Goal: Task Accomplishment & Management: Complete application form

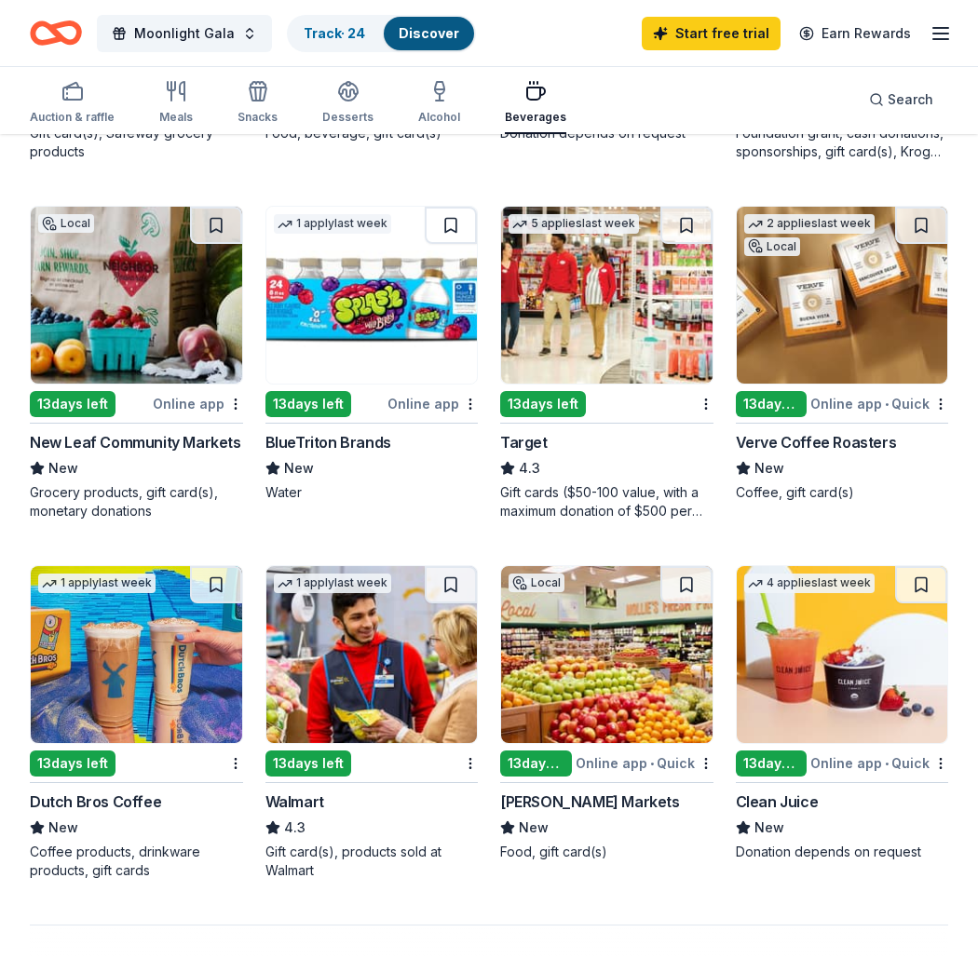
scroll to position [1034, 0]
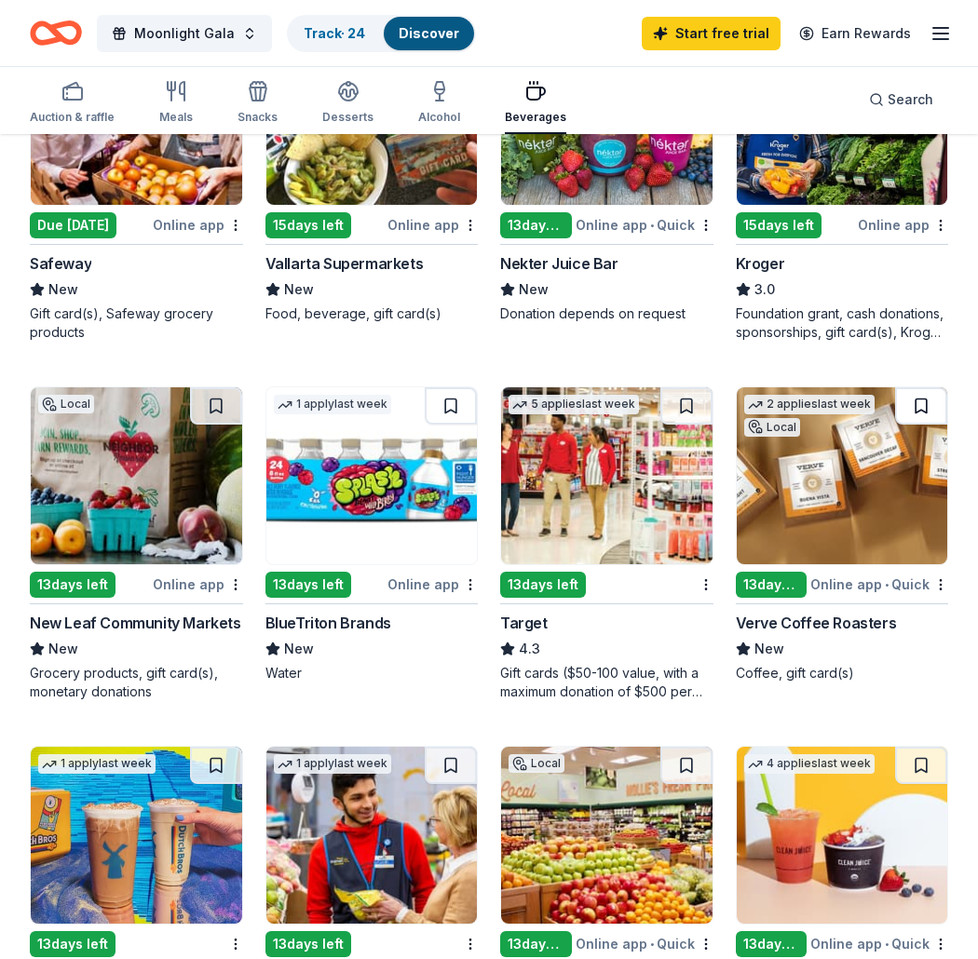
click at [917, 407] on button at bounding box center [921, 405] width 52 height 37
click at [917, 407] on button at bounding box center [923, 405] width 48 height 37
click at [875, 479] on img at bounding box center [842, 475] width 211 height 177
click at [155, 100] on div "Auction & raffle Meals Snacks Desserts Alcohol Beverages" at bounding box center [298, 103] width 536 height 61
click at [171, 86] on icon "button" at bounding box center [176, 91] width 22 height 22
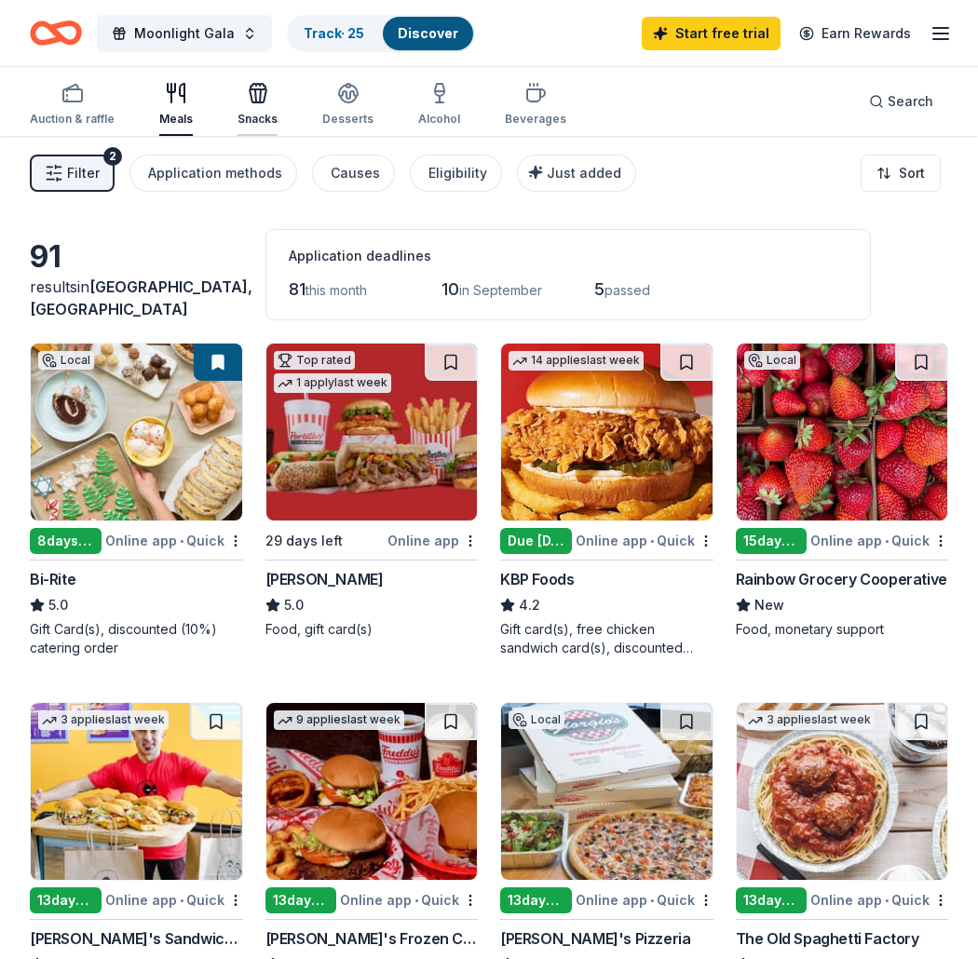
click at [265, 104] on div "Snacks" at bounding box center [257, 104] width 40 height 45
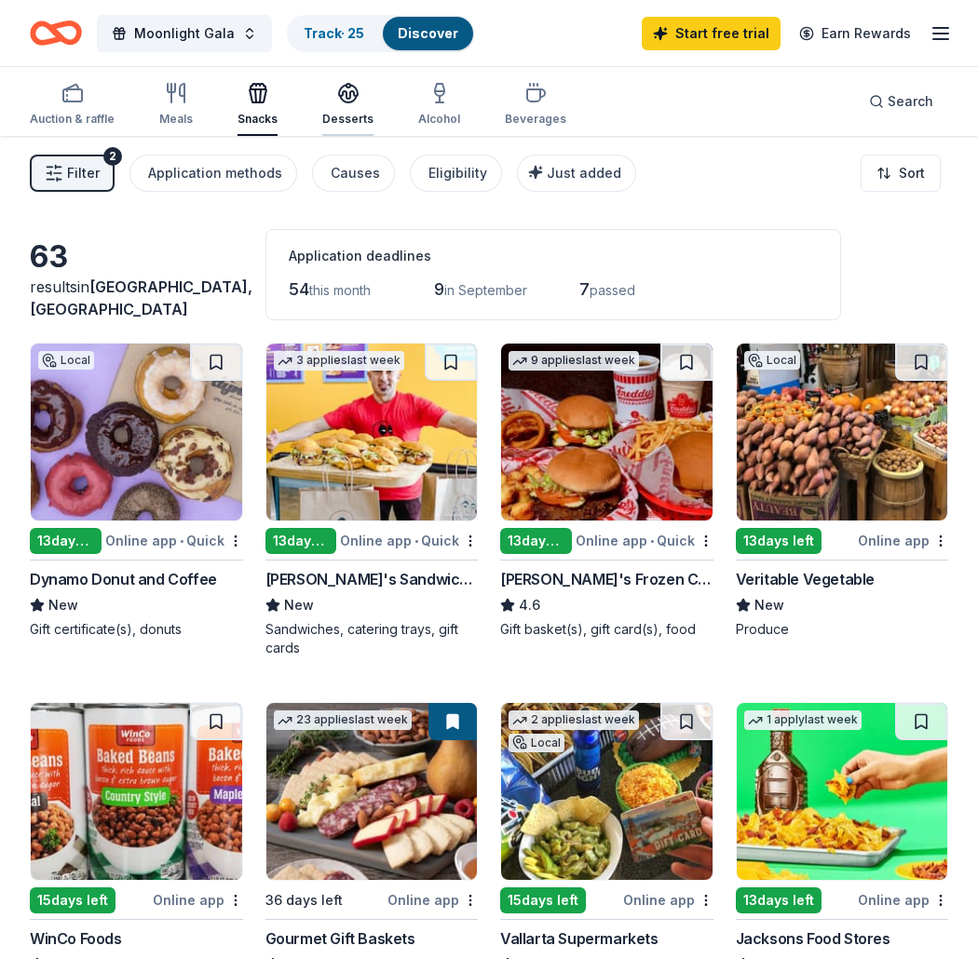
click at [343, 104] on div "Desserts" at bounding box center [347, 104] width 51 height 45
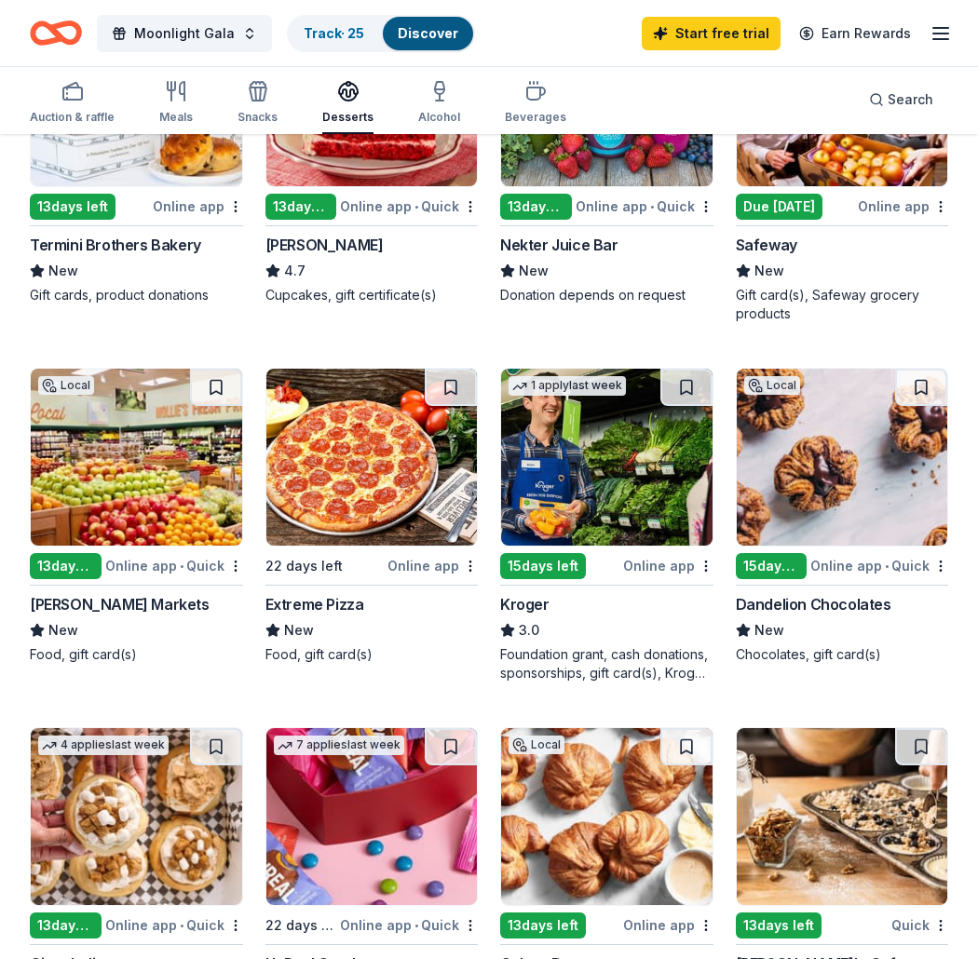
scroll to position [1379, 0]
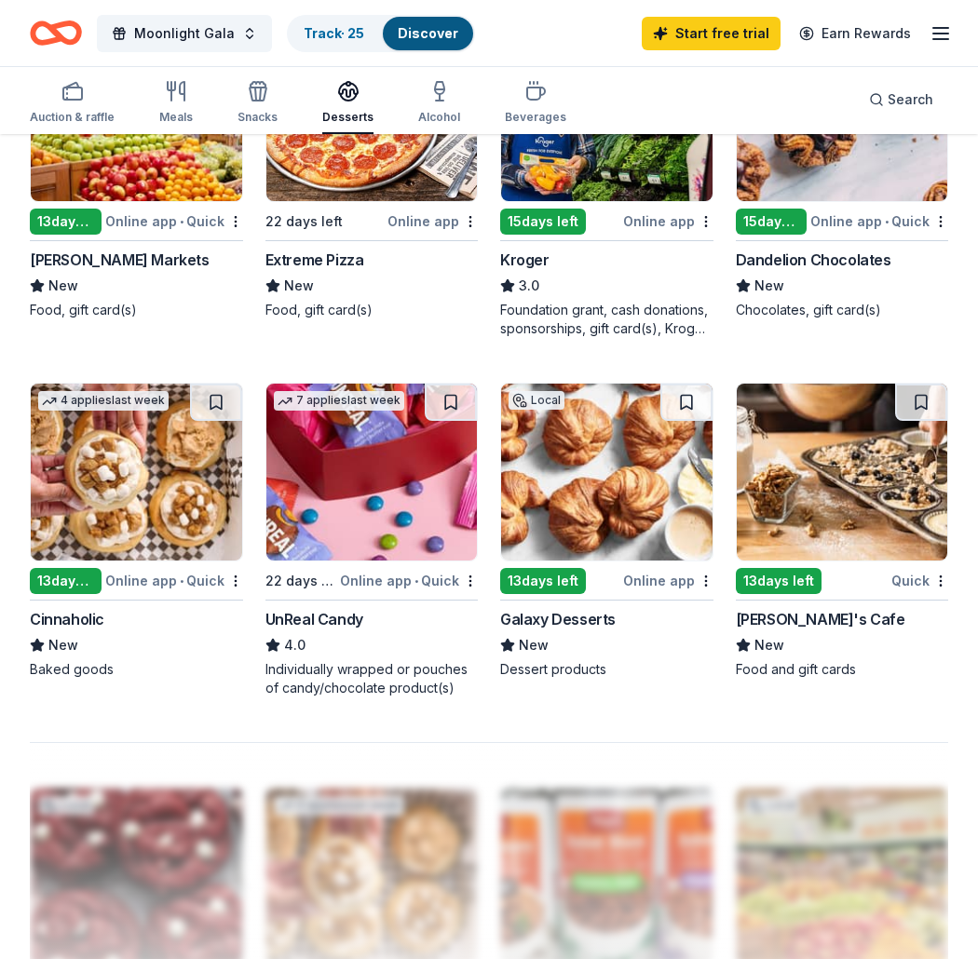
click at [70, 251] on div "[PERSON_NAME] Markets" at bounding box center [120, 260] width 180 height 22
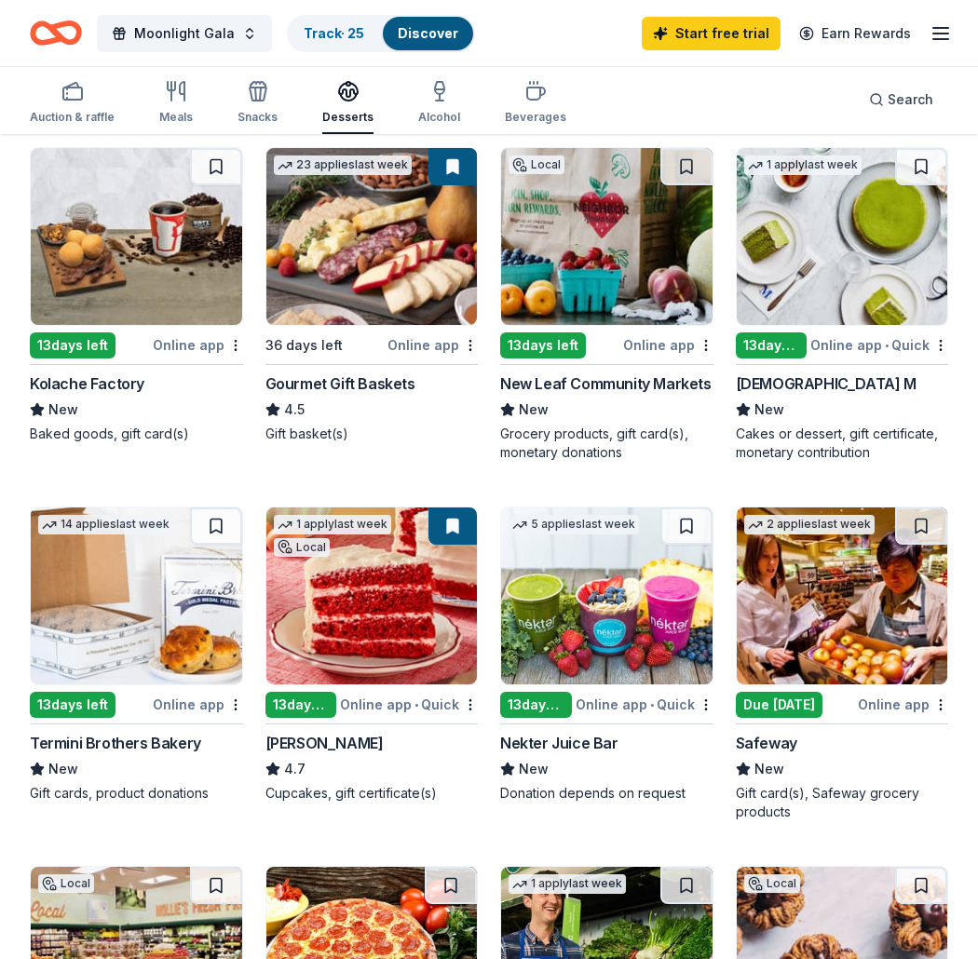
scroll to position [0, 0]
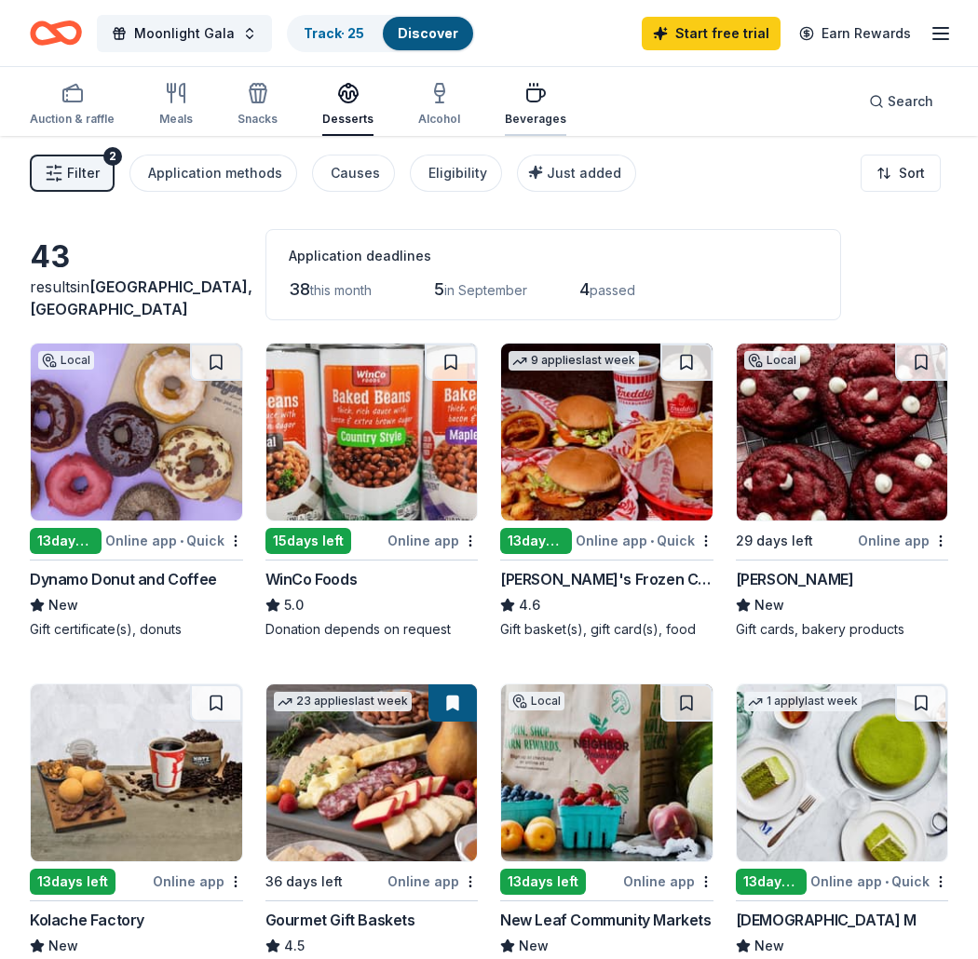
click at [524, 100] on icon "button" at bounding box center [535, 93] width 22 height 22
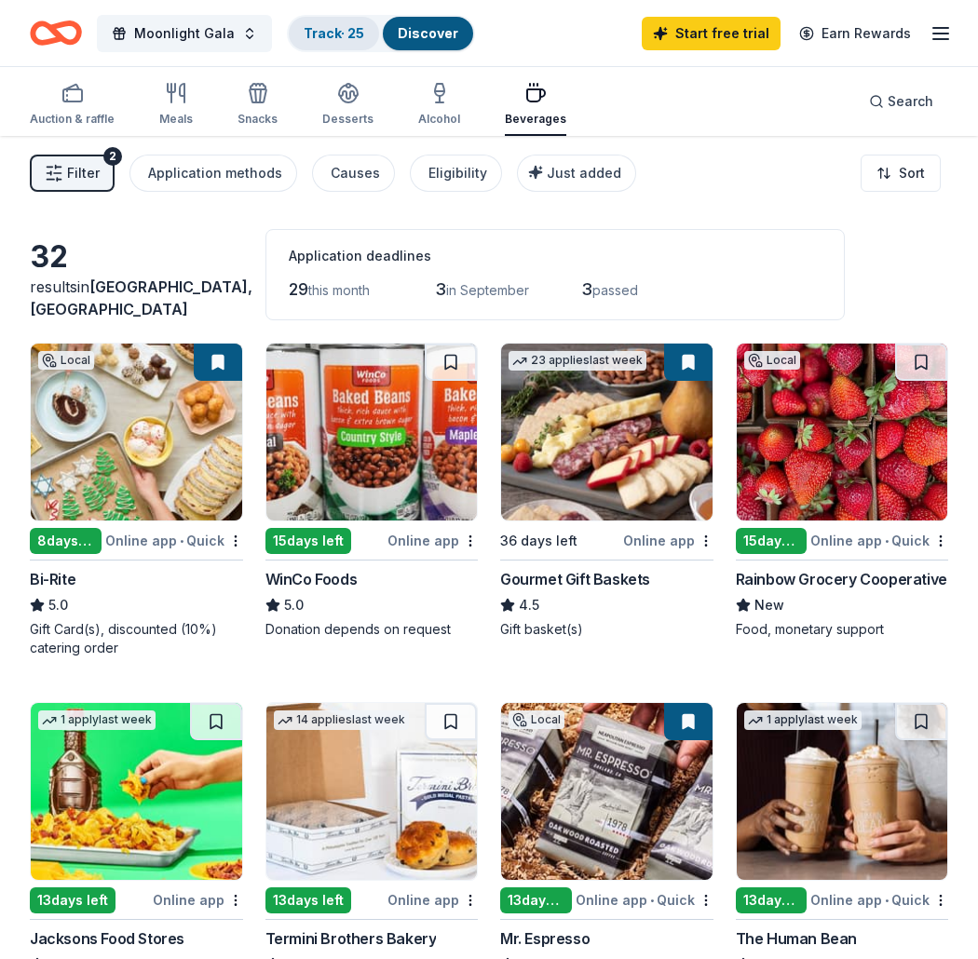
click at [321, 25] on link "Track · 25" at bounding box center [334, 33] width 61 height 16
click at [304, 53] on div "Moonlight Gala Track · 25 Discover" at bounding box center [252, 33] width 445 height 44
click at [307, 40] on link "Track · 25" at bounding box center [334, 33] width 61 height 16
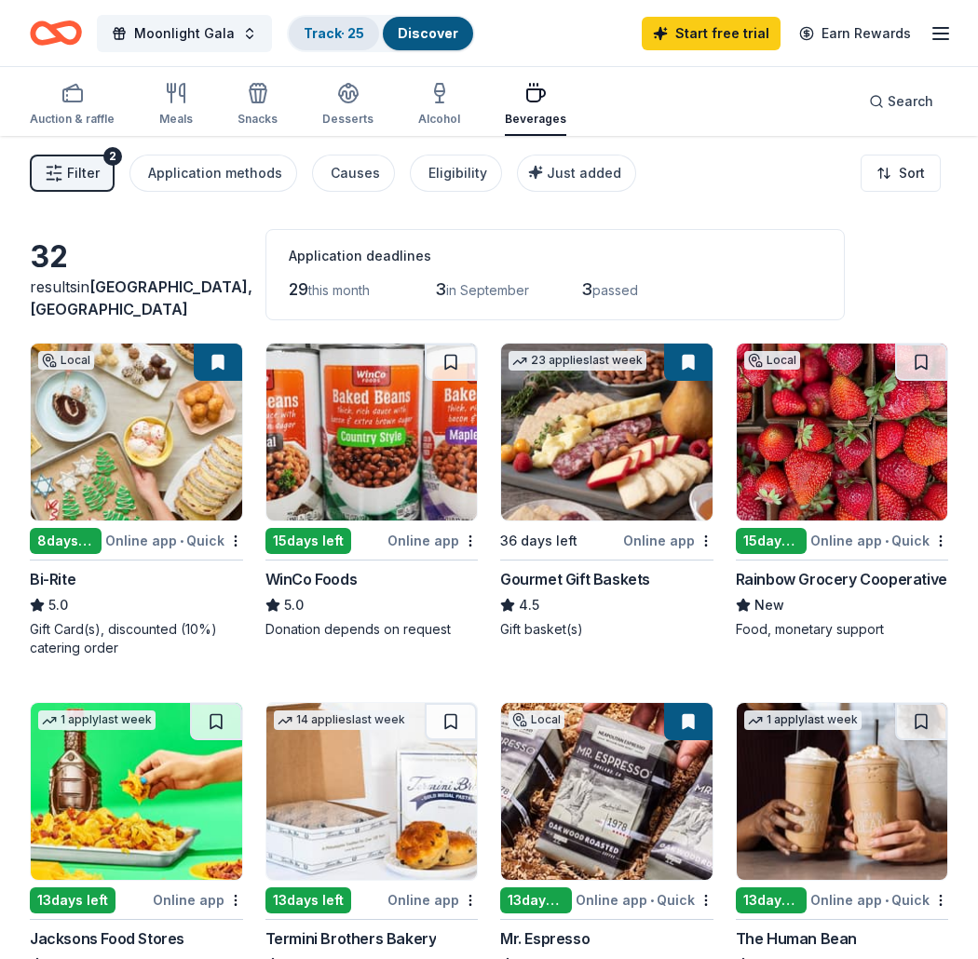
click at [307, 40] on link "Track · 25" at bounding box center [334, 33] width 61 height 16
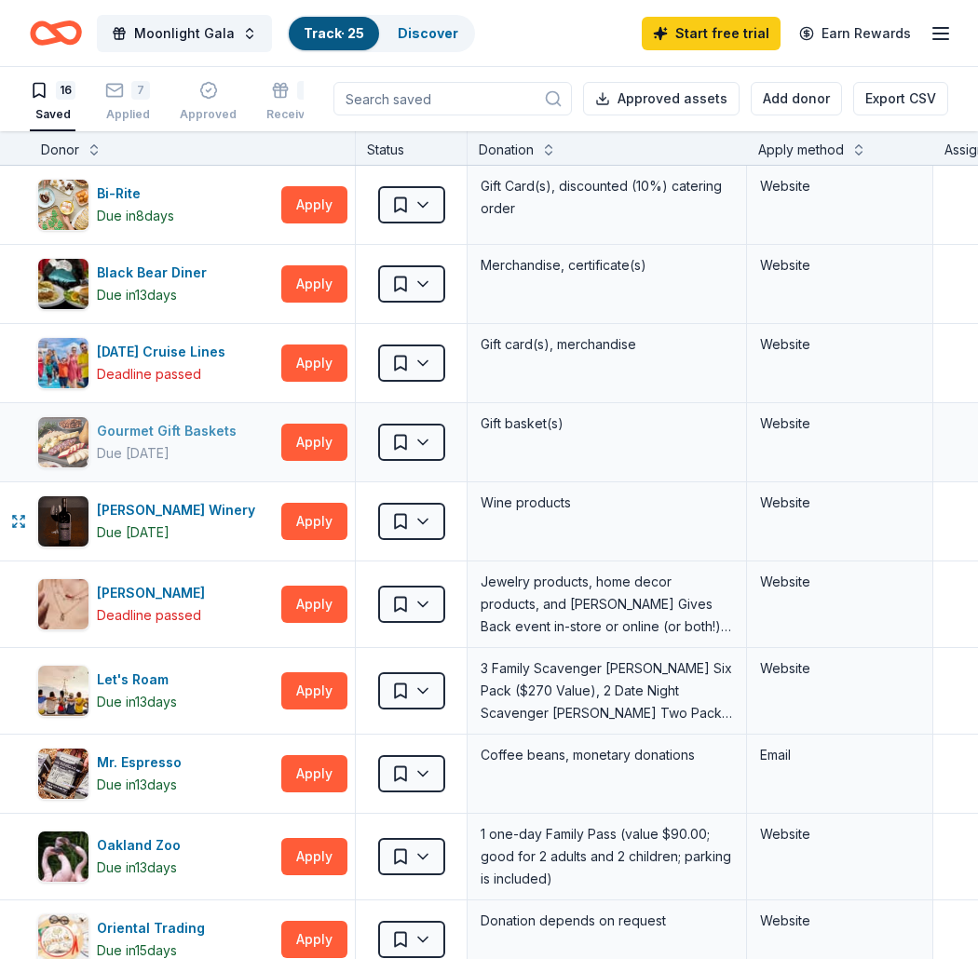
scroll to position [690, 0]
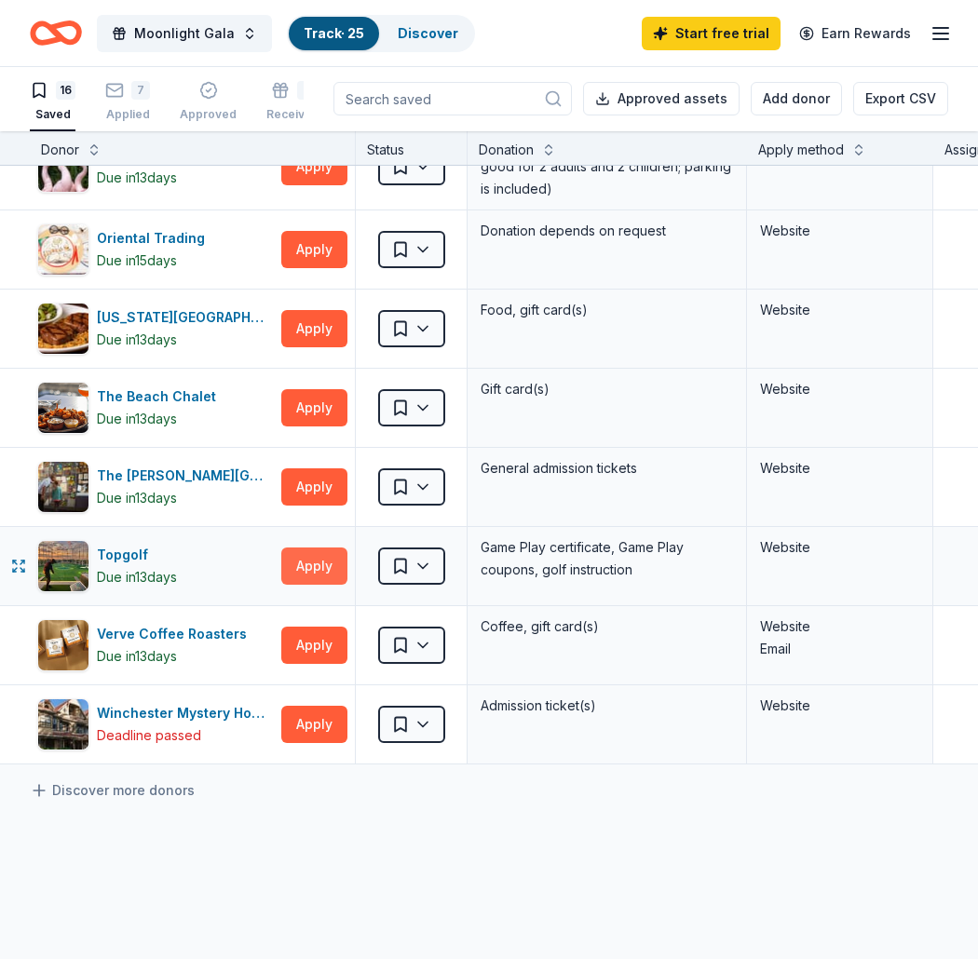
click at [331, 562] on button "Apply" at bounding box center [314, 565] width 66 height 37
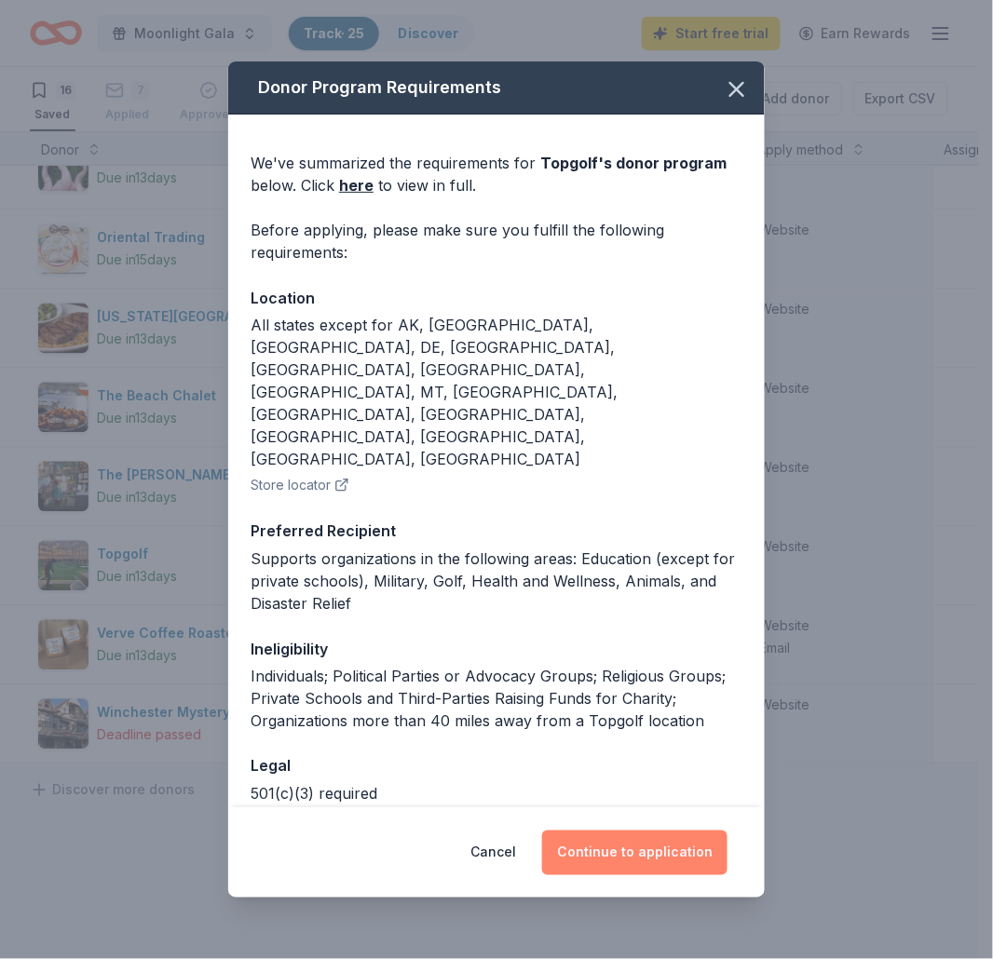
click at [692, 851] on button "Continue to application" at bounding box center [634, 853] width 185 height 45
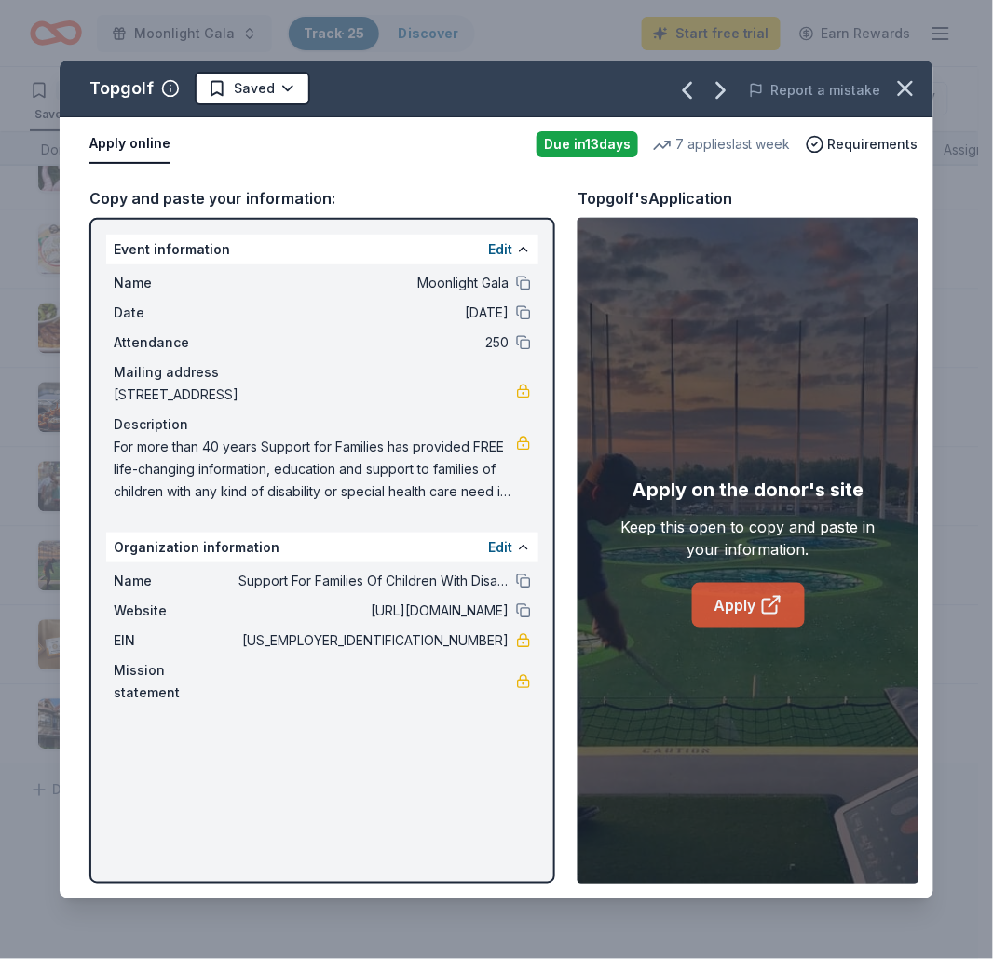
click at [752, 616] on link "Apply" at bounding box center [748, 605] width 113 height 45
click at [307, 31] on div "Topgolf Saved Report a mistake Apply online Due [DATE] 7 applies last week Requ…" at bounding box center [496, 479] width 993 height 959
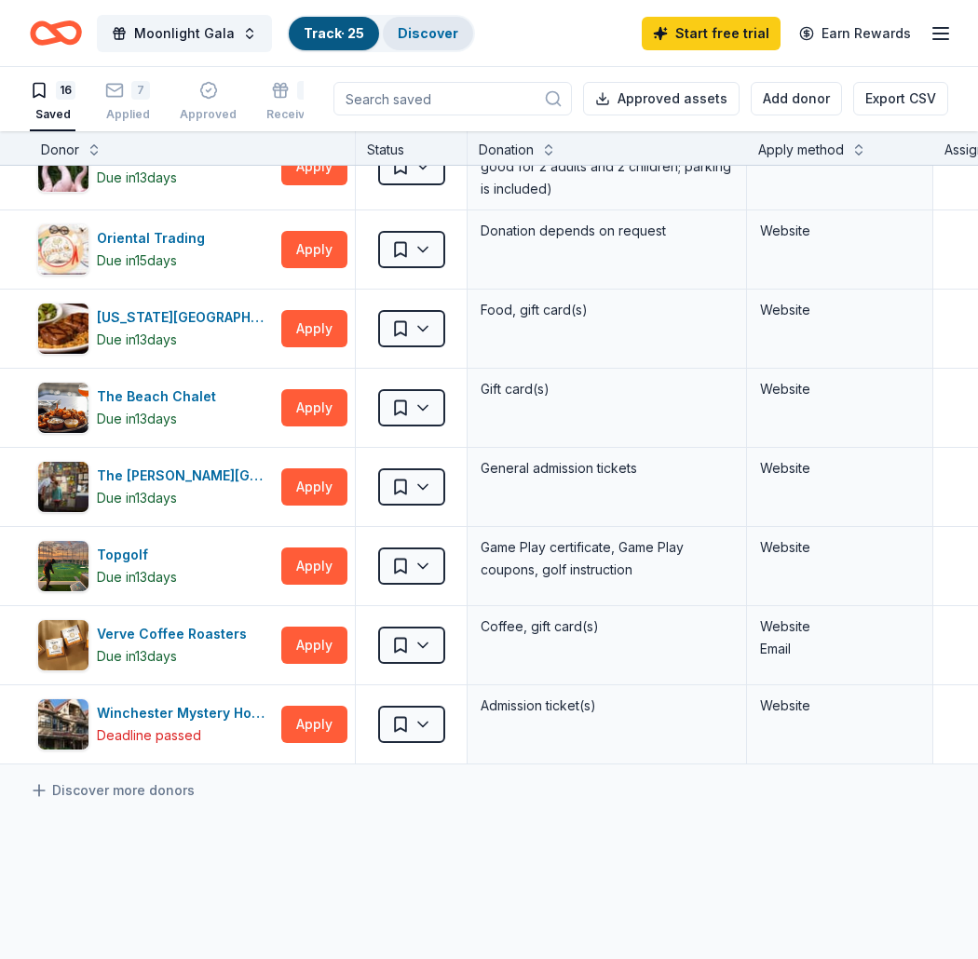
click at [451, 23] on div "Discover" at bounding box center [428, 34] width 90 height 34
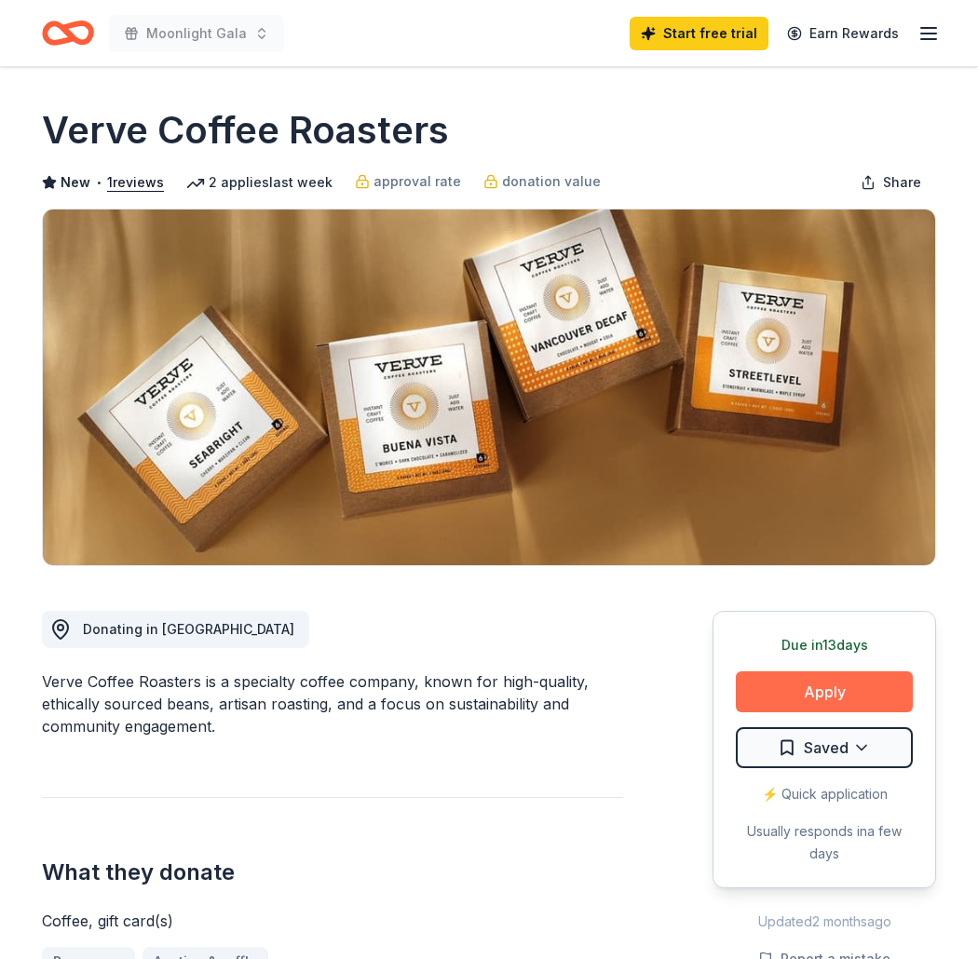
click at [843, 686] on button "Apply" at bounding box center [824, 691] width 177 height 41
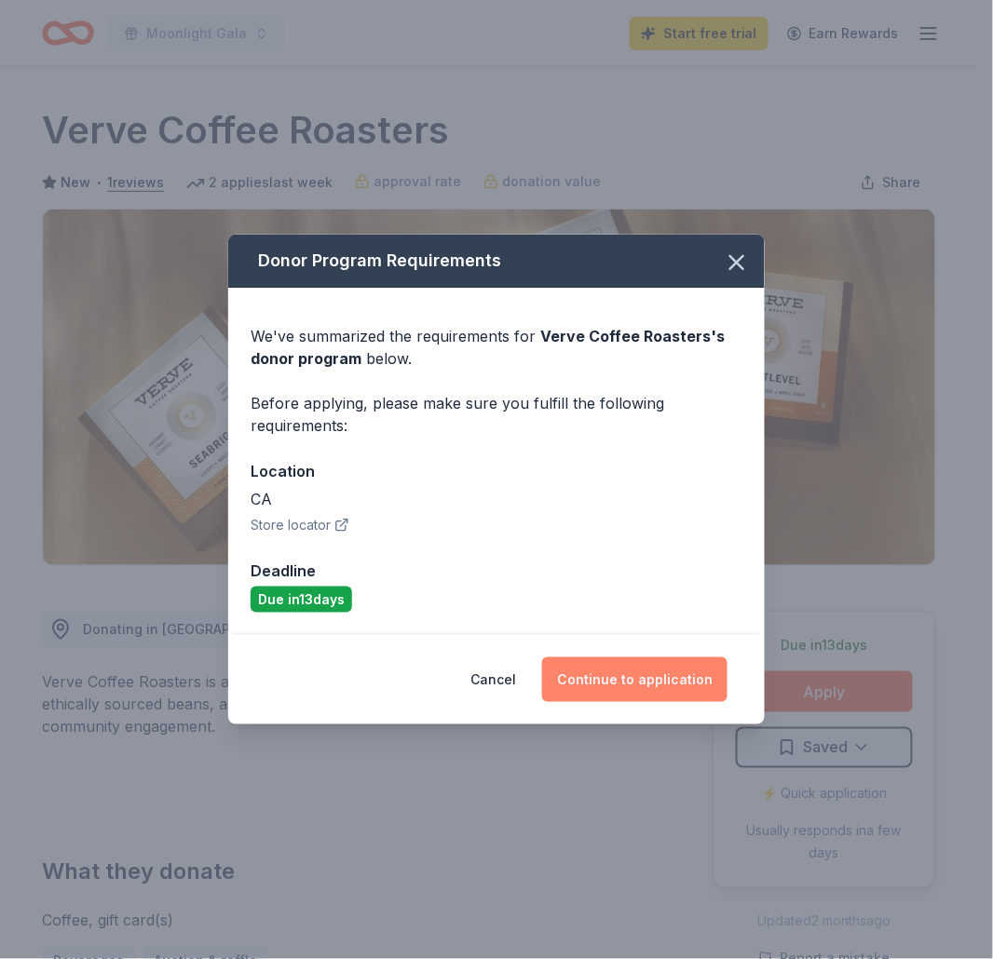
click at [601, 686] on button "Continue to application" at bounding box center [634, 679] width 185 height 45
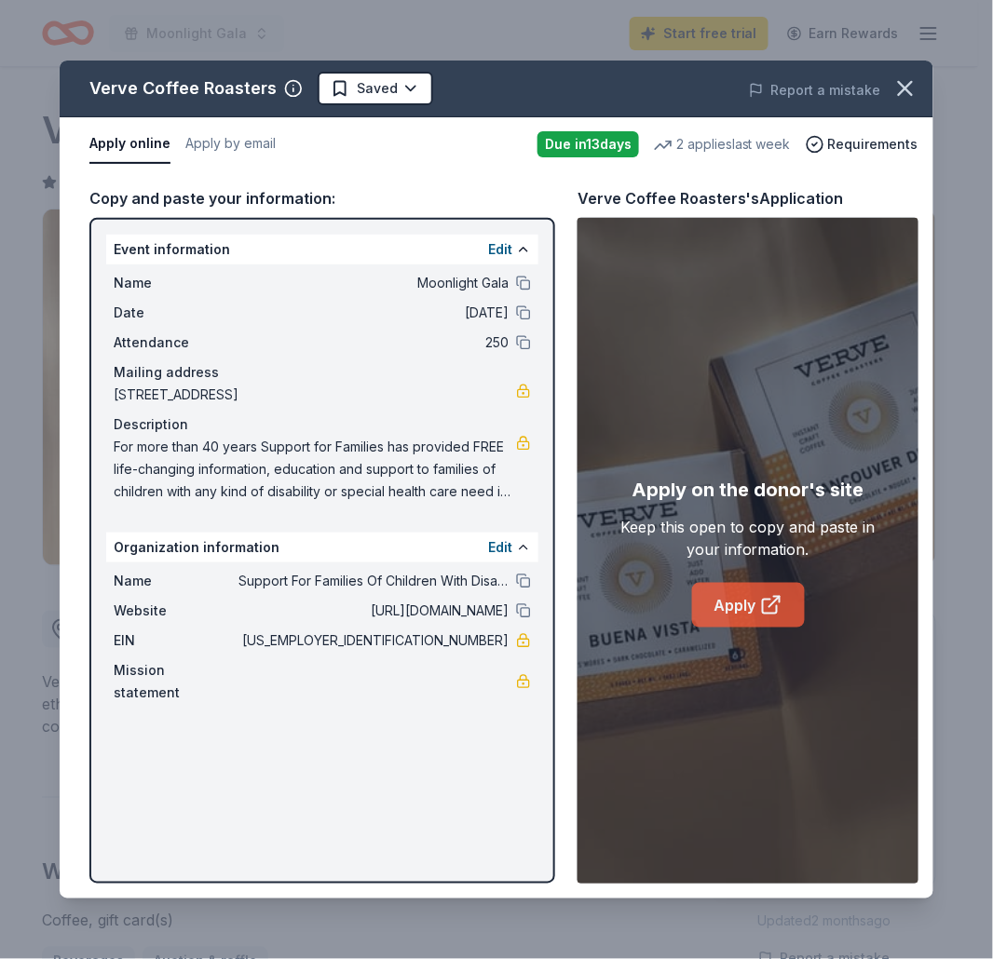
click at [748, 598] on link "Apply" at bounding box center [748, 605] width 113 height 45
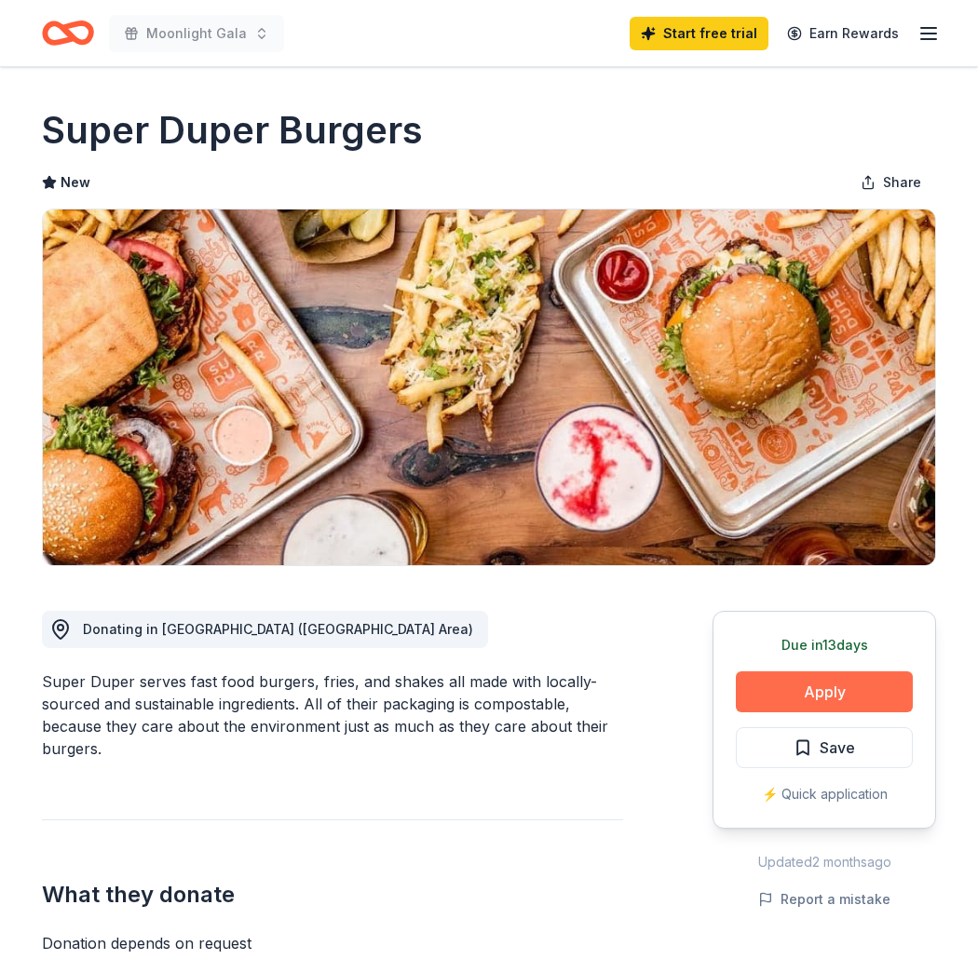
click at [829, 684] on button "Apply" at bounding box center [824, 691] width 177 height 41
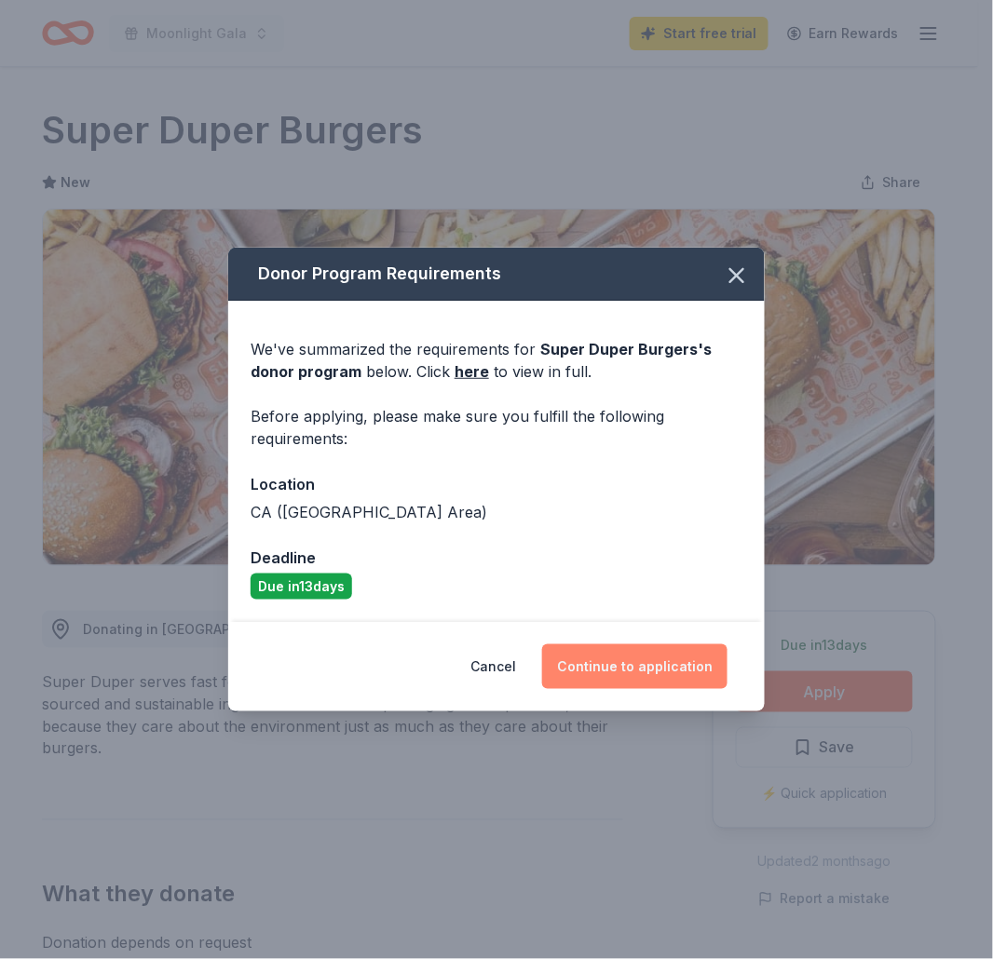
click at [613, 649] on button "Continue to application" at bounding box center [634, 666] width 185 height 45
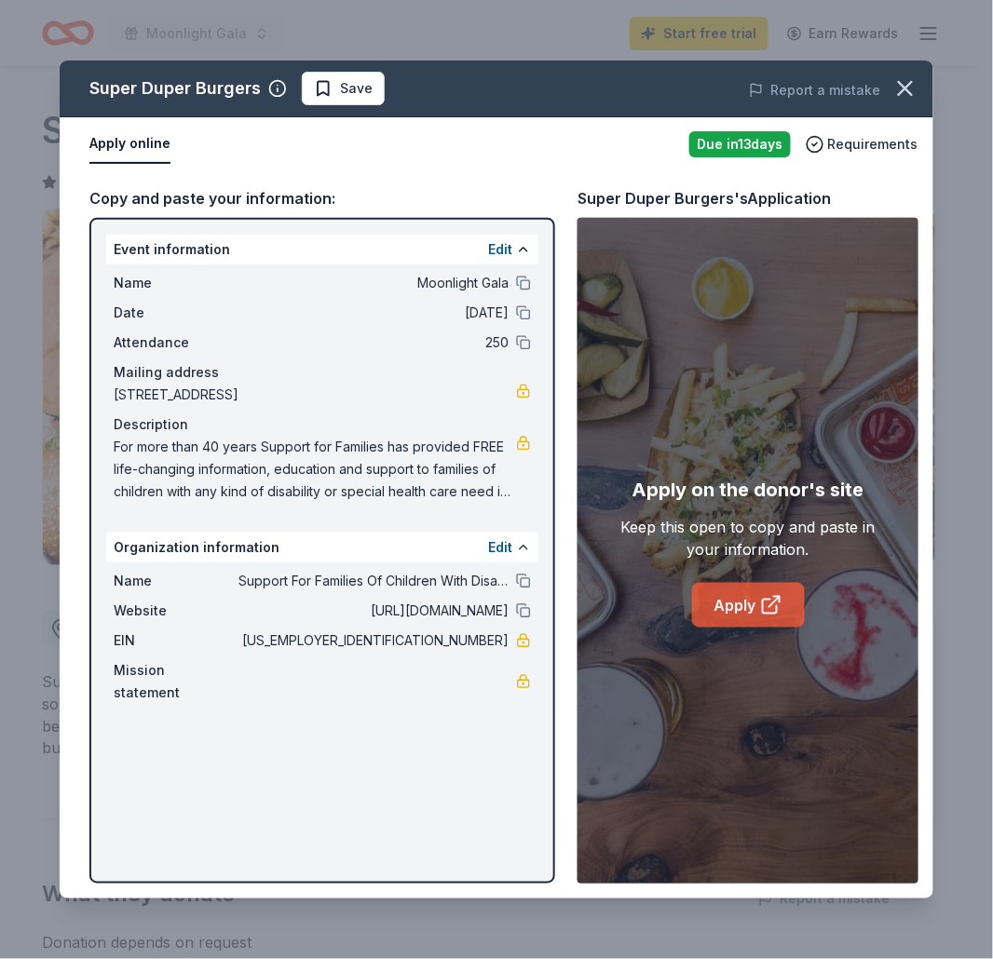
click at [746, 612] on link "Apply" at bounding box center [748, 605] width 113 height 45
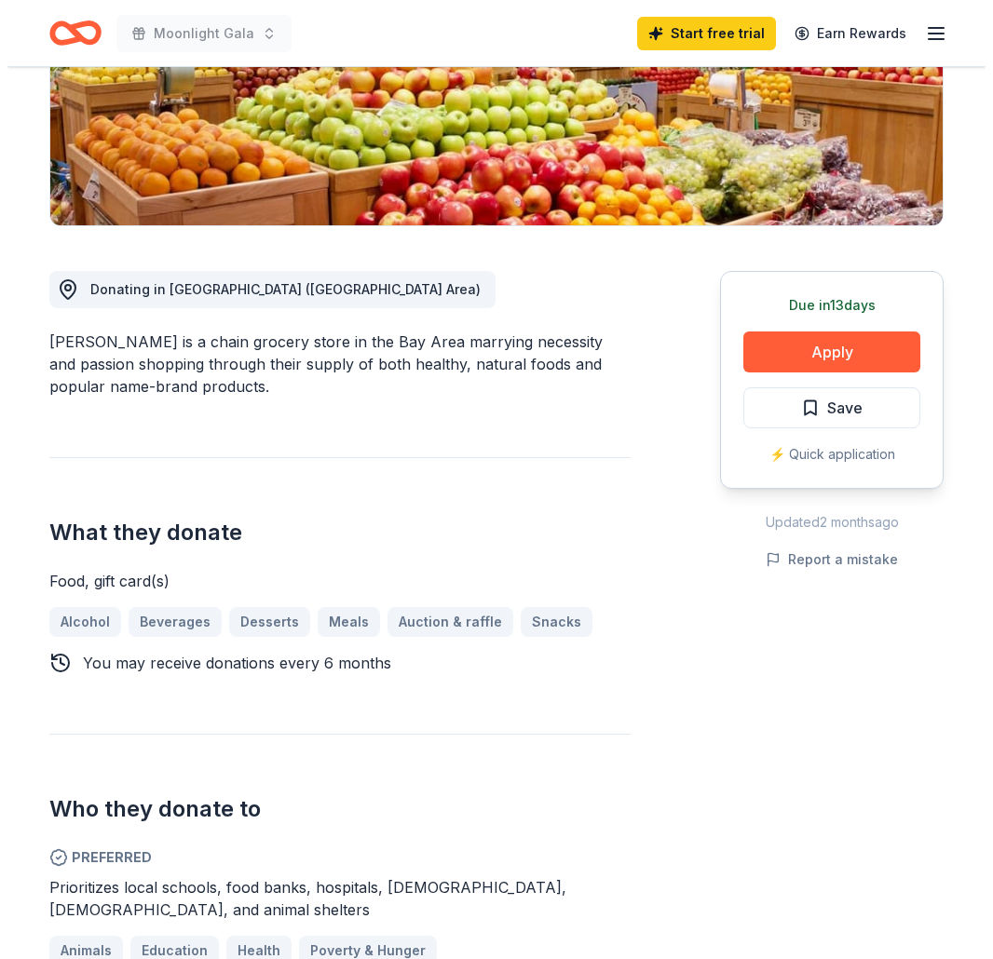
scroll to position [345, 0]
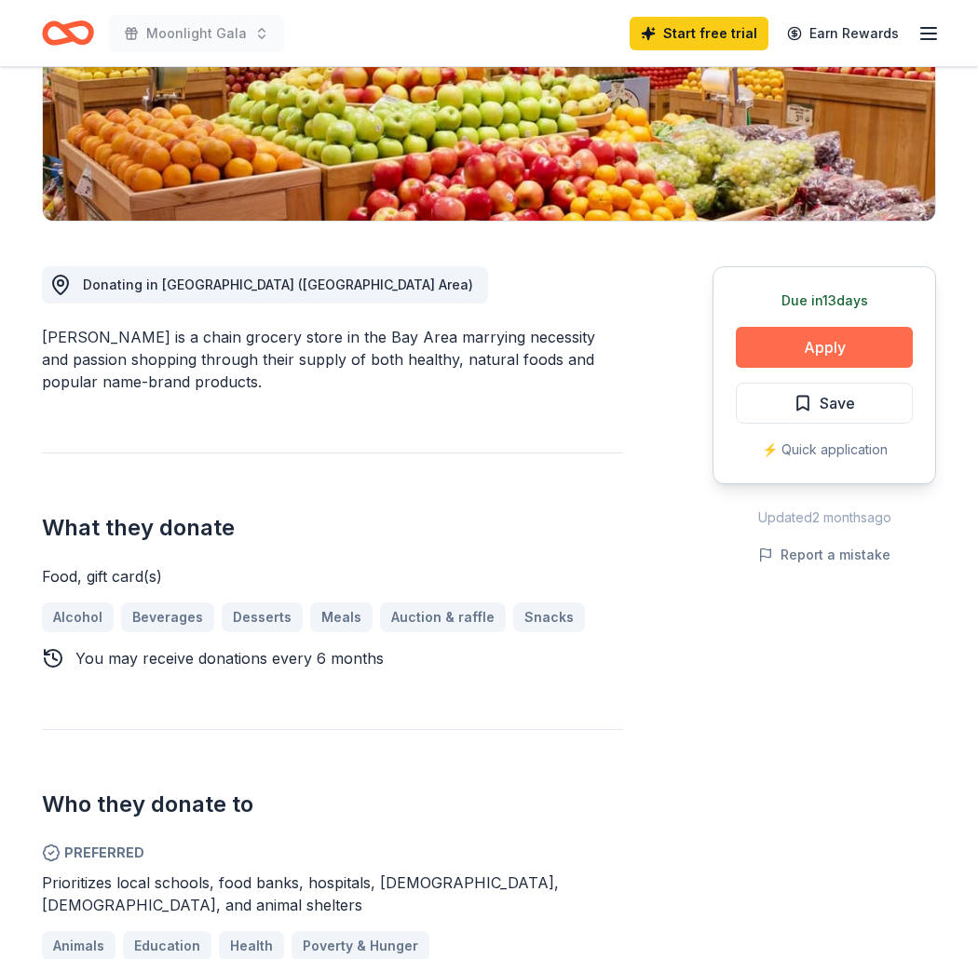
click at [765, 347] on button "Apply" at bounding box center [824, 347] width 177 height 41
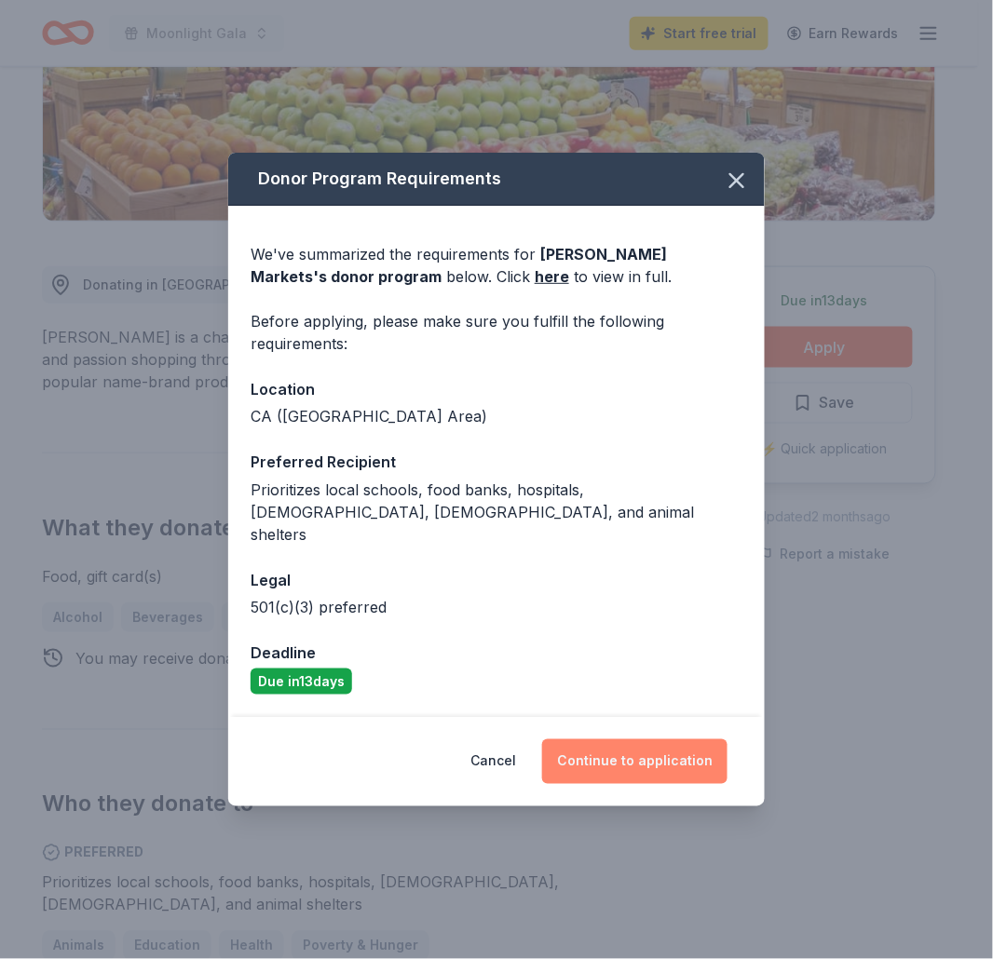
click at [680, 754] on button "Continue to application" at bounding box center [634, 761] width 185 height 45
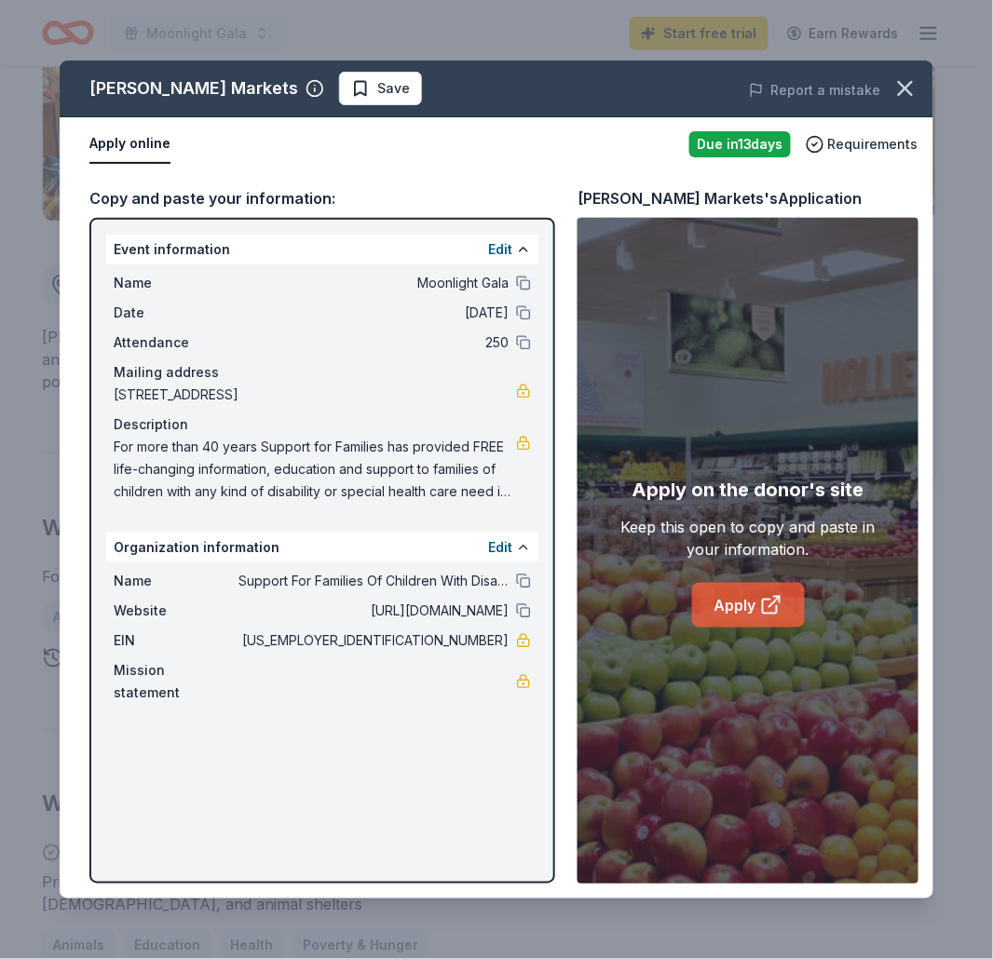
click at [755, 585] on link "Apply" at bounding box center [748, 605] width 113 height 45
